Goal: Task Accomplishment & Management: Complete application form

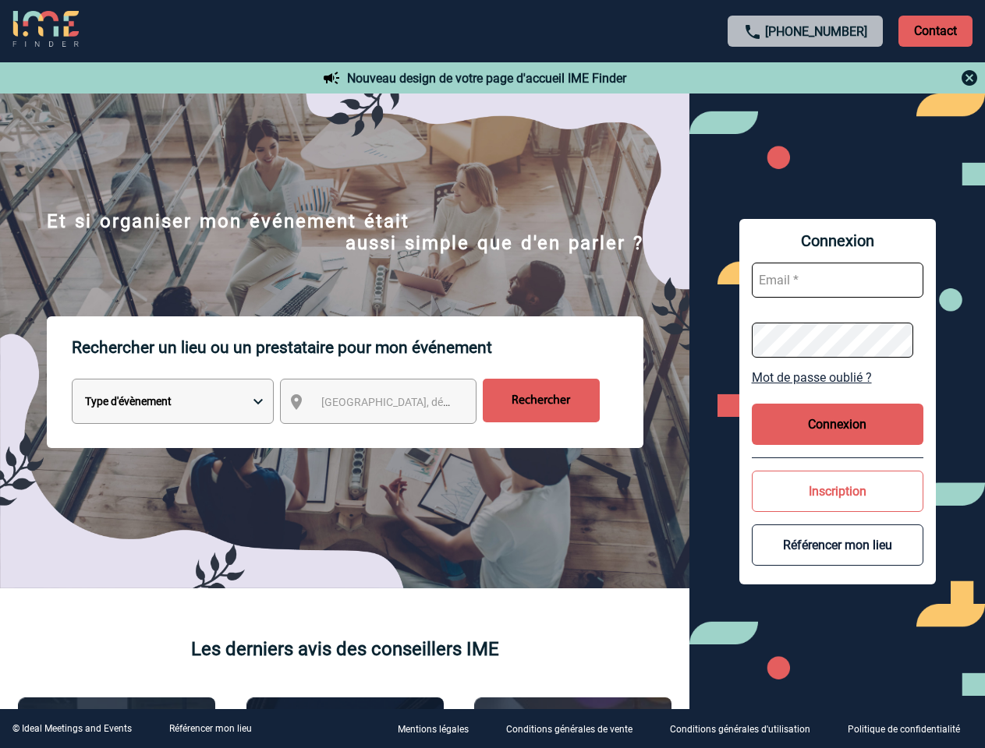
click at [492, 374] on p "Rechercher un lieu ou un prestataire pour mon événement" at bounding box center [357, 348] width 571 height 62
click at [935, 30] on p "Contact" at bounding box center [935, 31] width 74 height 31
click at [805, 78] on div at bounding box center [805, 78] width 347 height 19
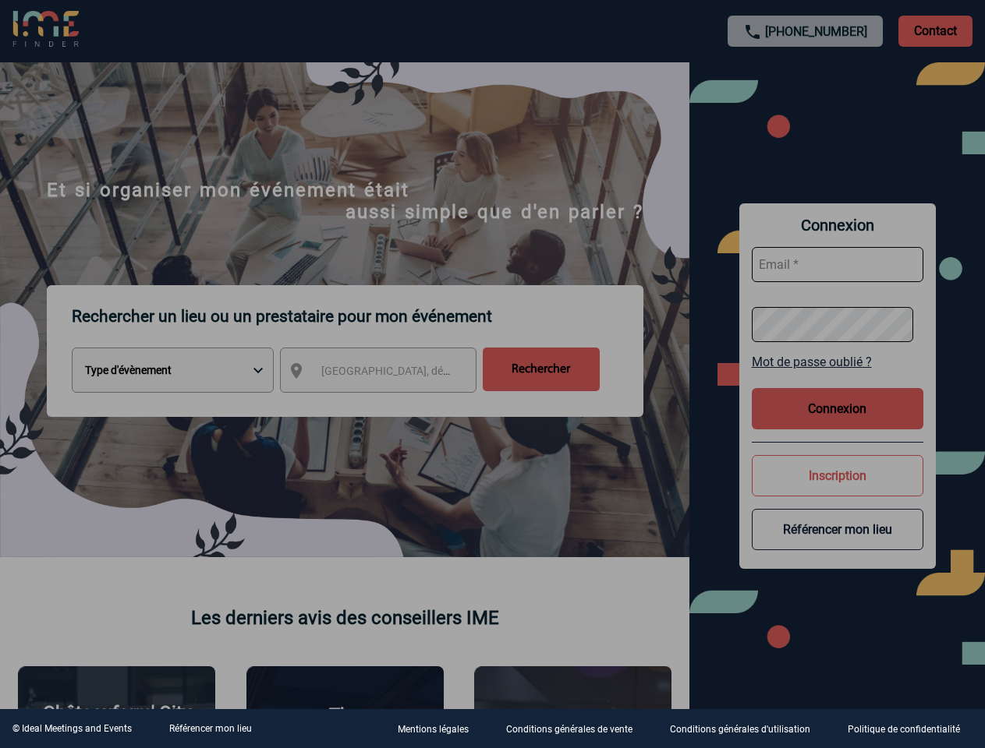
click at [392, 405] on div at bounding box center [492, 374] width 985 height 748
click at [837, 377] on div at bounding box center [492, 374] width 985 height 748
click at [837, 424] on div at bounding box center [492, 374] width 985 height 748
click at [837, 491] on div at bounding box center [492, 374] width 985 height 748
click at [837, 545] on div at bounding box center [492, 374] width 985 height 748
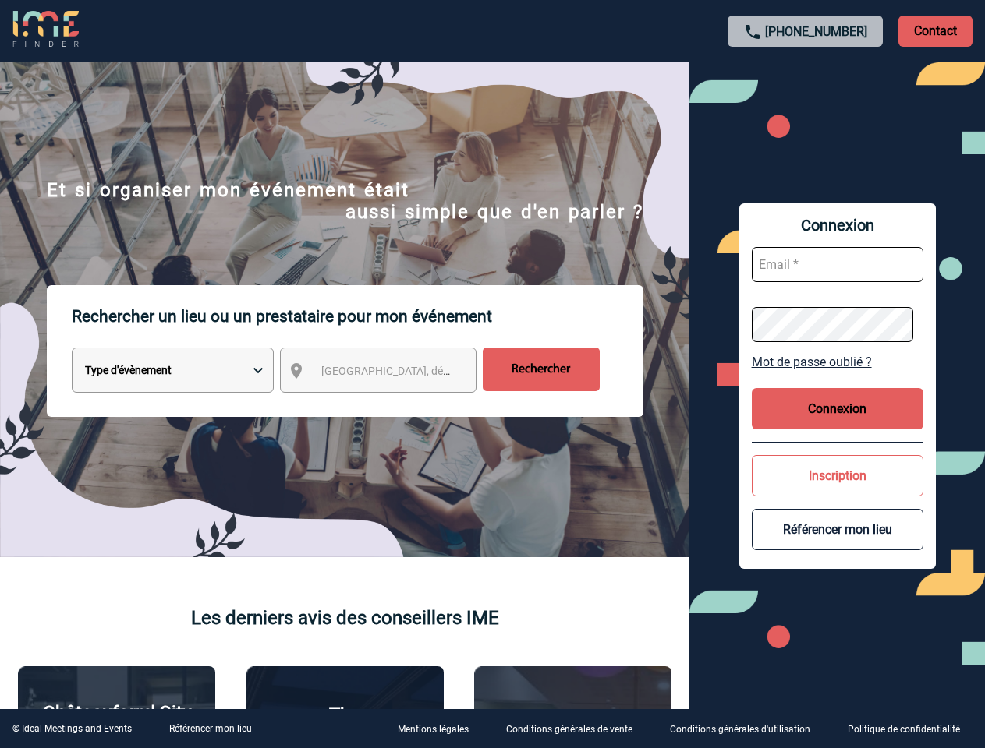
click at [210, 729] on link "Référencer mon lieu" at bounding box center [210, 728] width 83 height 11
